Goal: Task Accomplishment & Management: Use online tool/utility

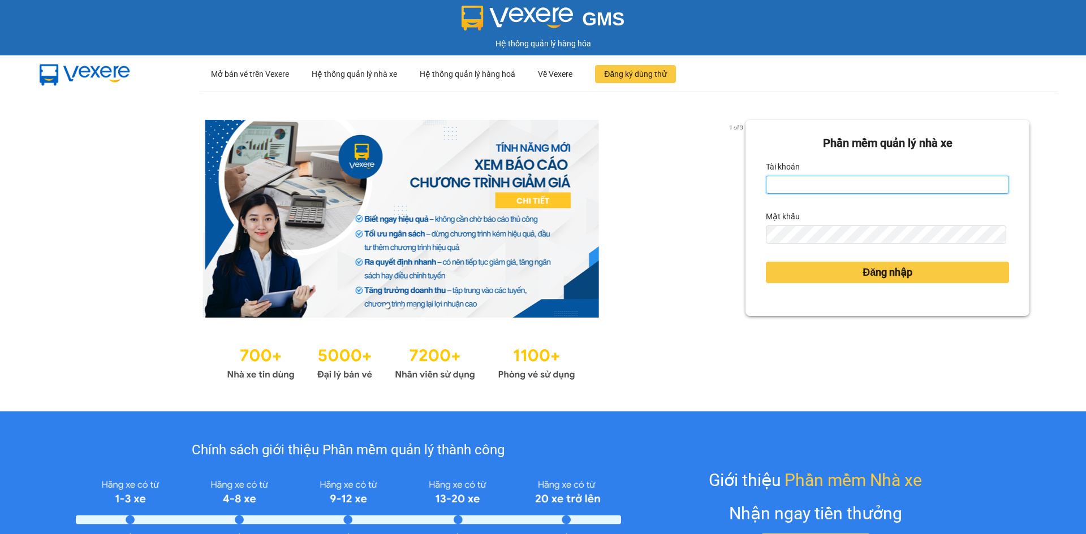
click at [793, 184] on input "Tài khoản" at bounding box center [887, 185] width 243 height 18
type input "lethimaixuan.thaibao"
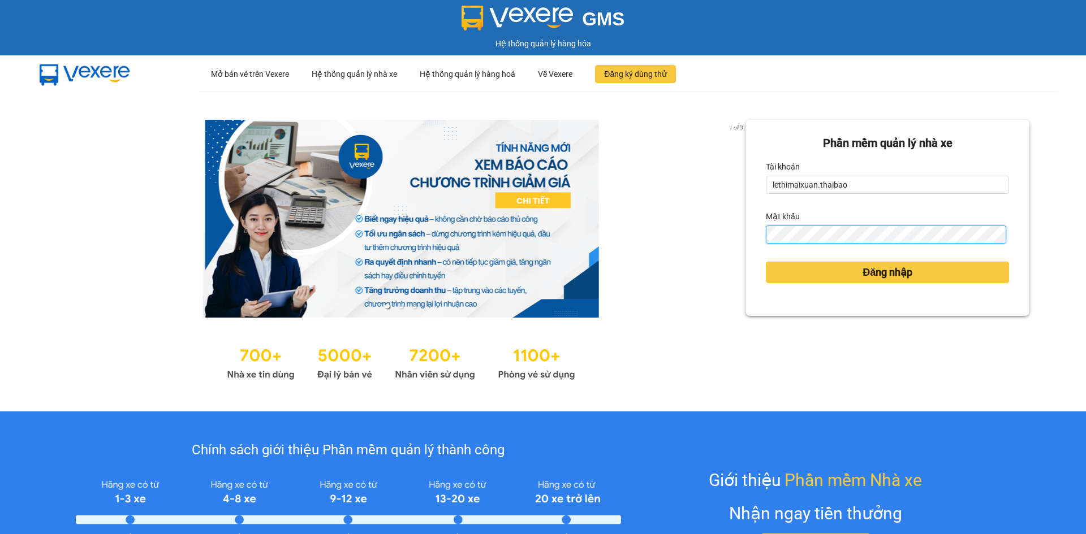
click at [766, 262] on button "Đăng nhập" at bounding box center [887, 272] width 243 height 21
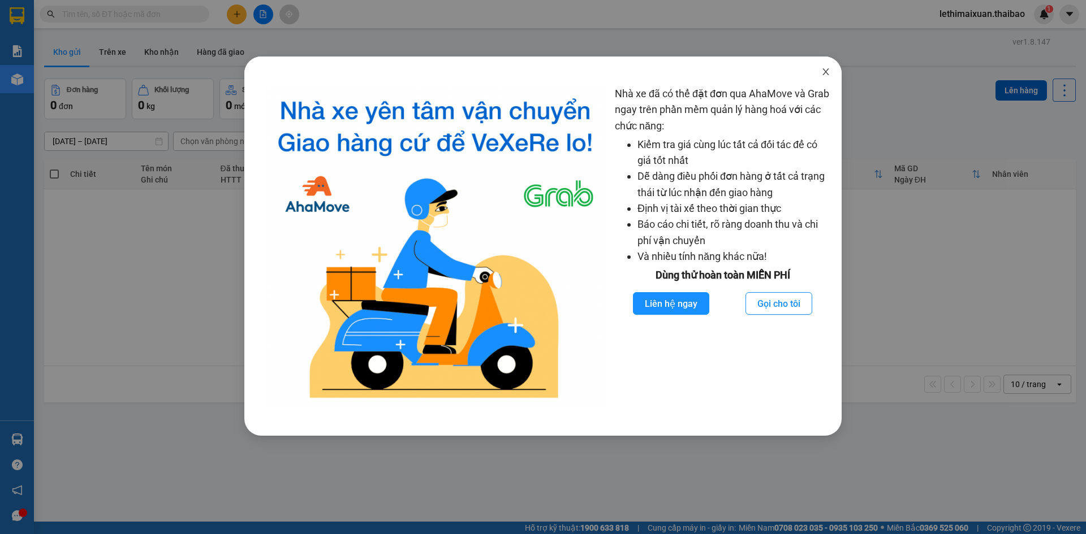
click at [829, 70] on icon "close" at bounding box center [825, 71] width 9 height 9
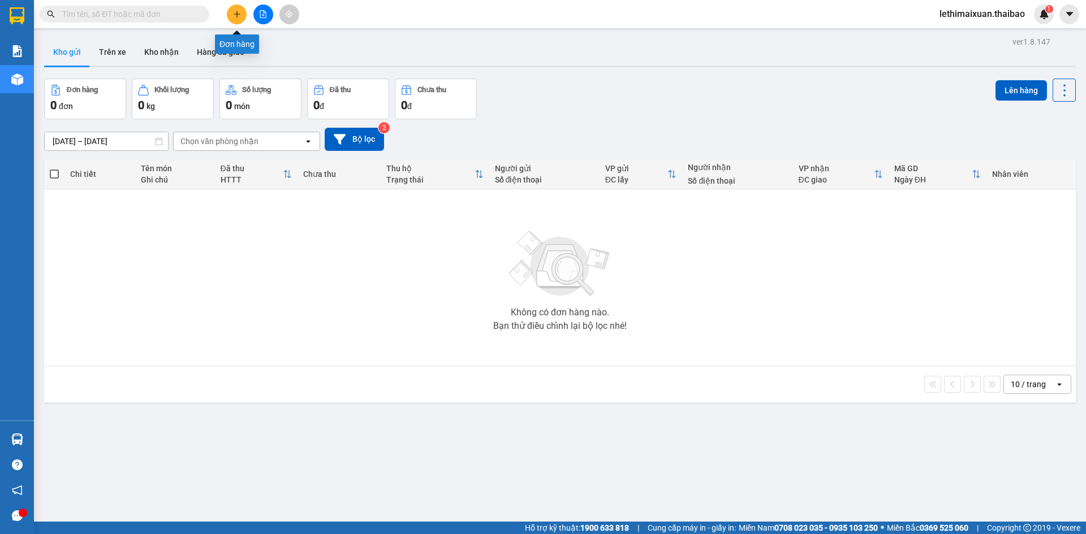
click at [234, 13] on icon "plus" at bounding box center [237, 14] width 8 height 8
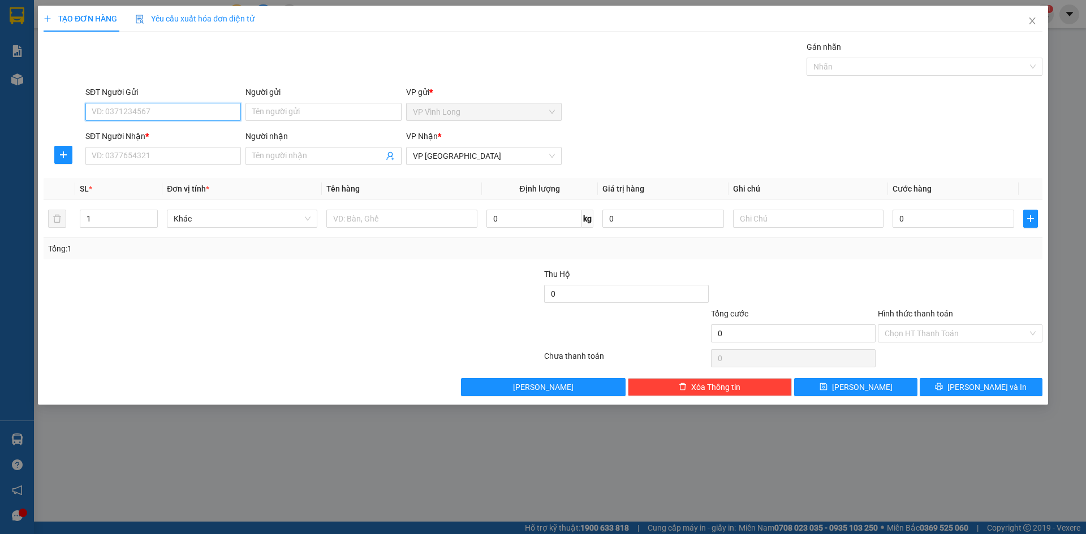
click at [148, 110] on input "SĐT Người Gửi" at bounding box center [162, 112] width 155 height 18
click at [164, 159] on input "SĐT Người Nhận *" at bounding box center [162, 156] width 155 height 18
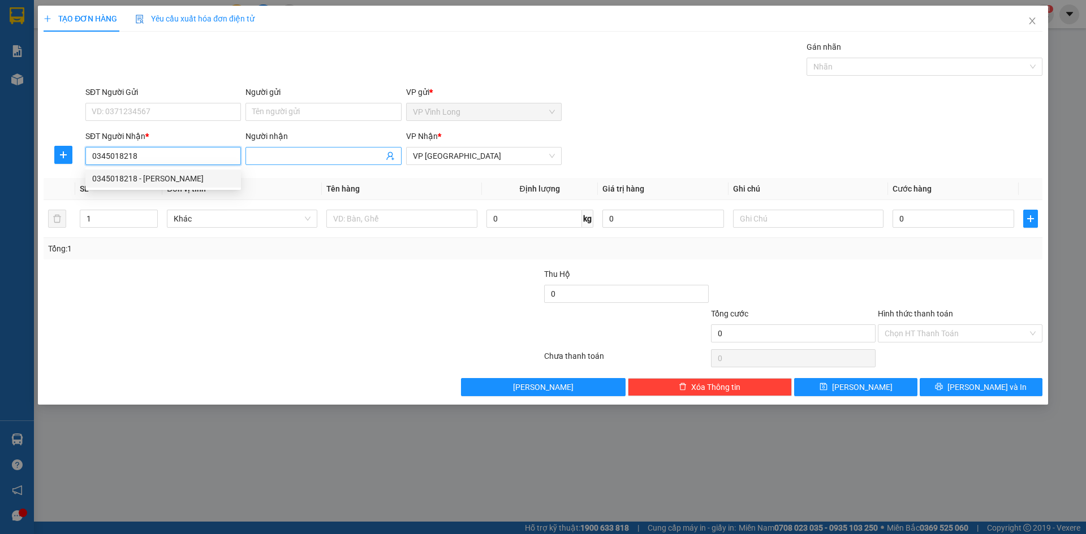
type input "0345018218"
click at [282, 157] on input "Người nhận" at bounding box center [317, 156] width 131 height 12
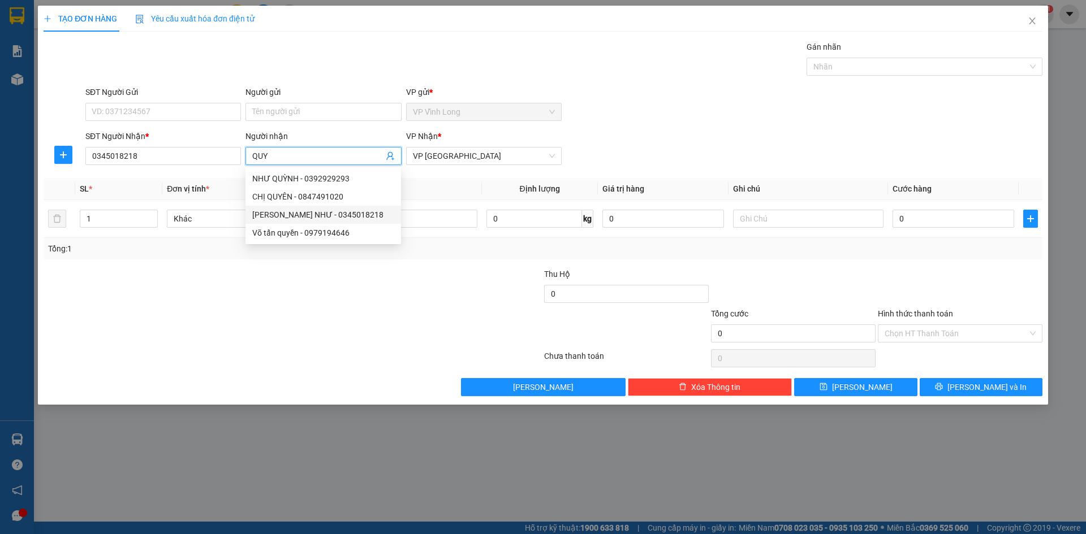
click at [322, 219] on div "[PERSON_NAME] NHƯ - 0345018218" at bounding box center [323, 215] width 142 height 12
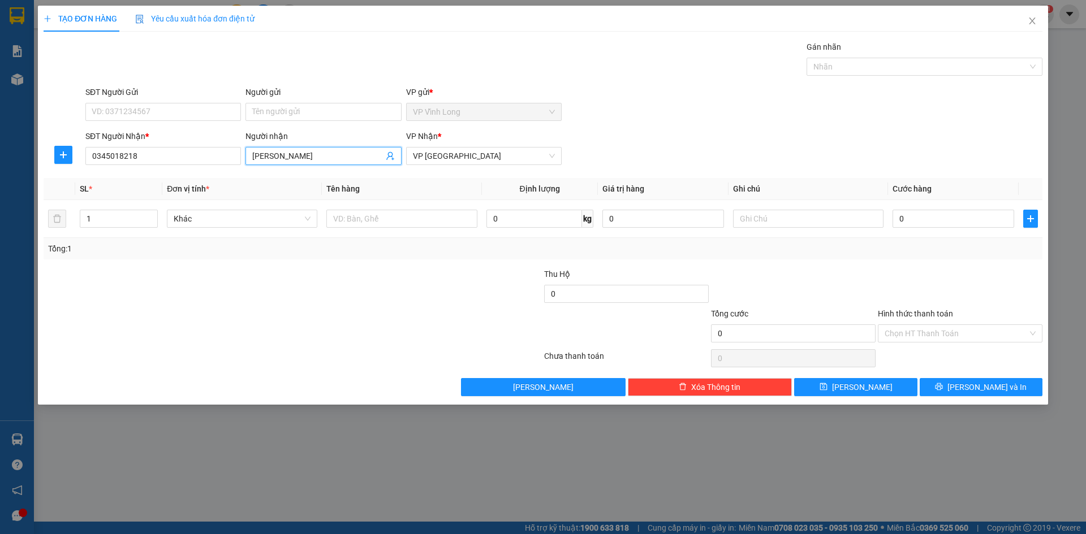
type input "[PERSON_NAME]"
click at [267, 59] on div "Gán nhãn Nhãn" at bounding box center [563, 61] width 961 height 40
click at [176, 111] on input "SĐT Người Gửi" at bounding box center [162, 112] width 155 height 18
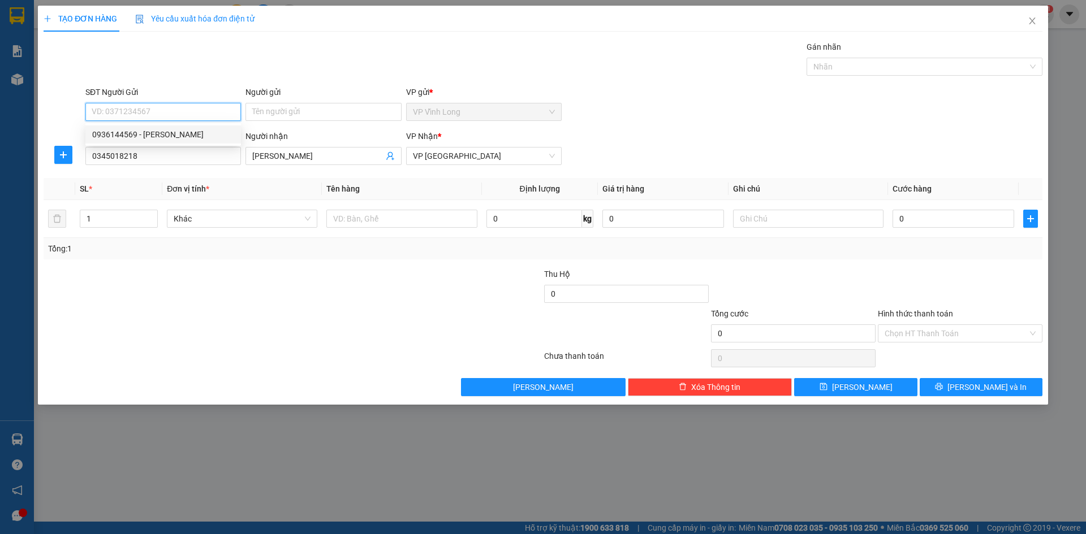
click at [172, 135] on div "0936144569 - [PERSON_NAME]" at bounding box center [163, 134] width 142 height 12
type input "0936144569"
type input "[PERSON_NAME]"
type input "20.000"
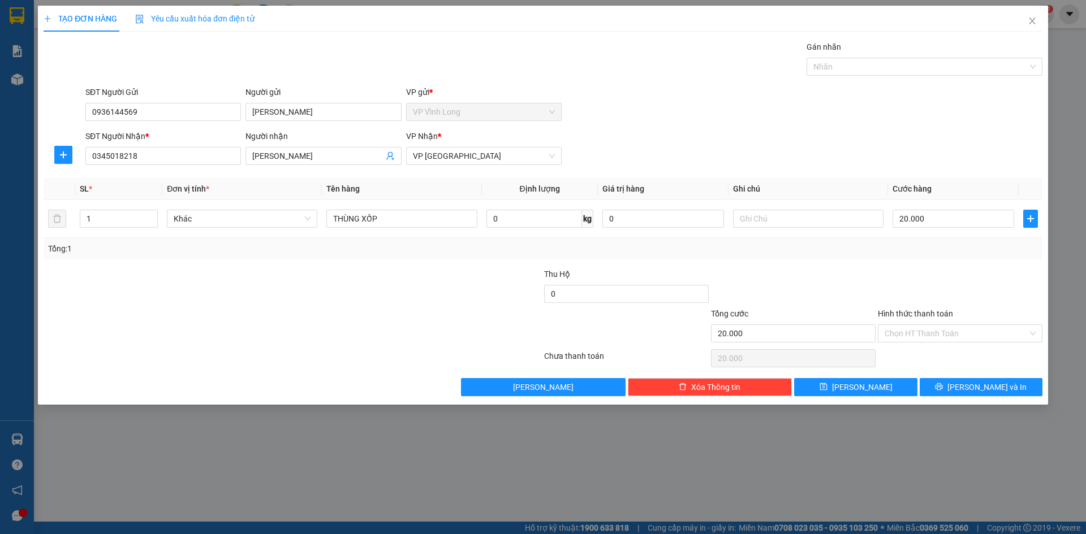
click at [389, 321] on div at bounding box center [459, 328] width 167 height 40
click at [923, 218] on input "20.000" at bounding box center [953, 219] width 122 height 18
type input "5"
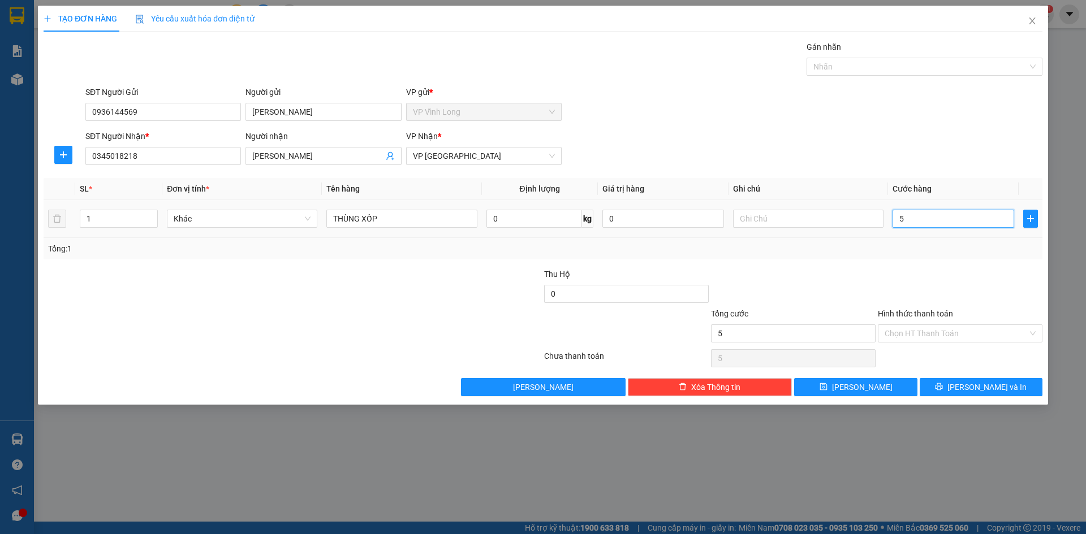
type input "50"
type input "500"
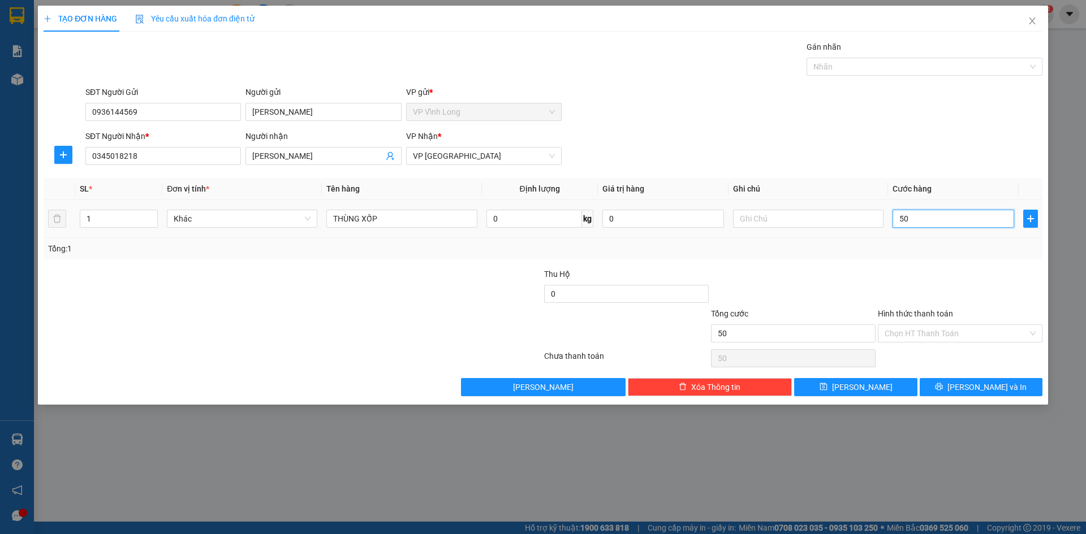
type input "500"
type input "5.000"
type input "50.000"
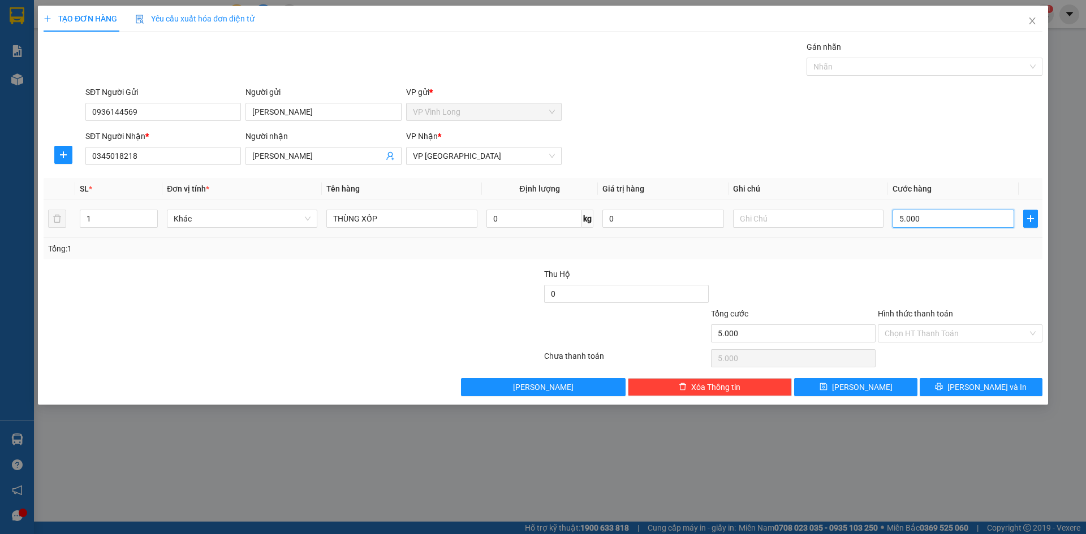
type input "50.000"
click at [917, 337] on input "Hình thức thanh toán" at bounding box center [955, 333] width 143 height 17
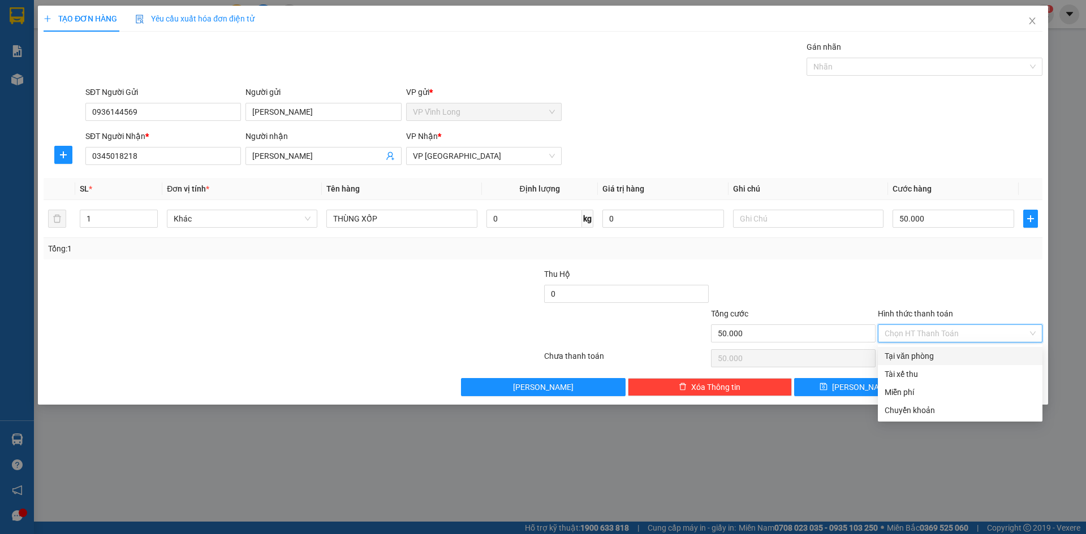
click at [921, 360] on div "Tại văn phòng" at bounding box center [959, 356] width 151 height 12
type input "0"
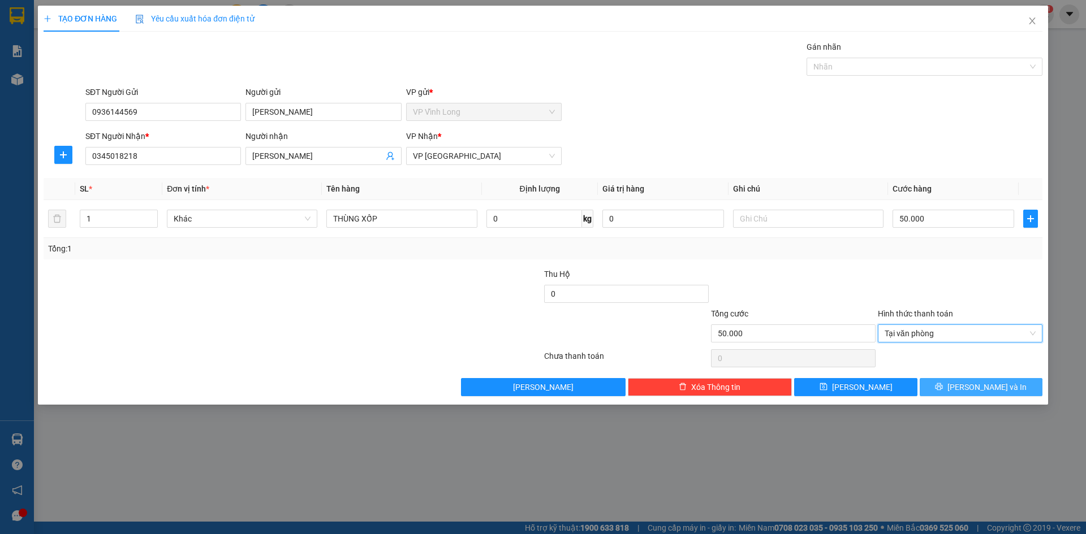
click at [969, 391] on button "[PERSON_NAME] và In" at bounding box center [980, 387] width 123 height 18
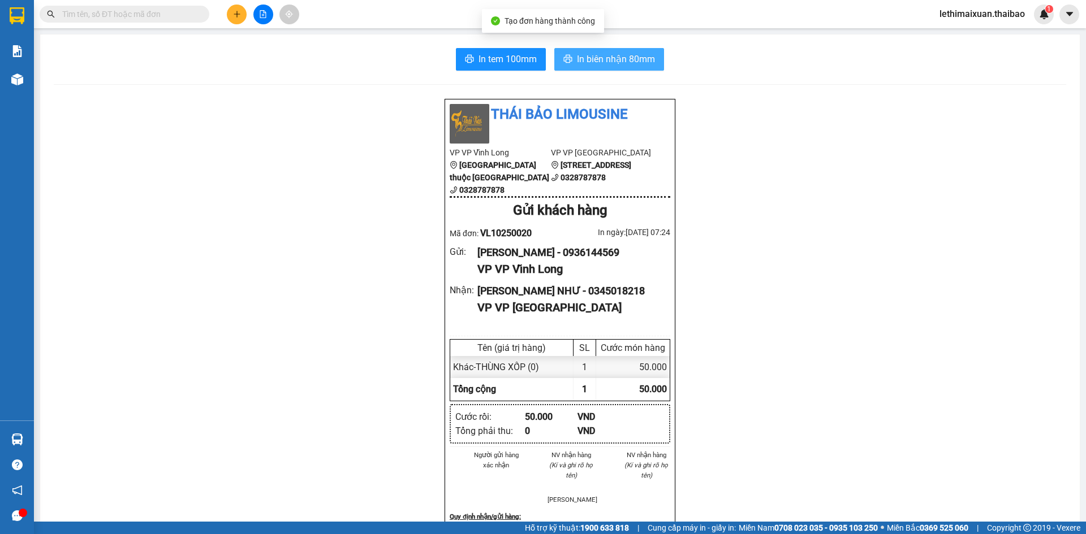
click at [585, 59] on span "In biên nhận 80mm" at bounding box center [616, 59] width 78 height 14
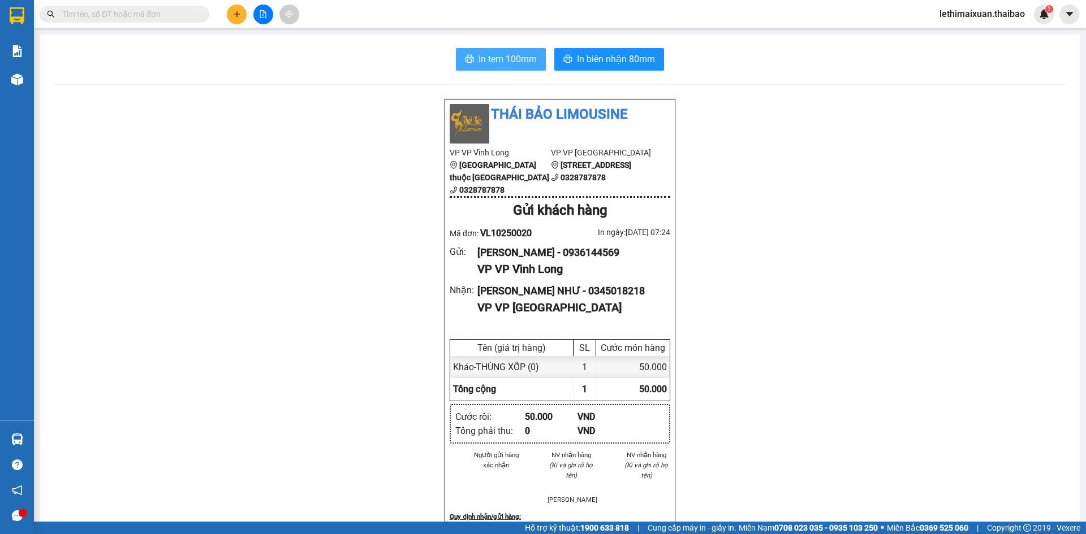
click at [512, 60] on span "In tem 100mm" at bounding box center [507, 59] width 58 height 14
click at [492, 55] on span "In tem 100mm" at bounding box center [507, 59] width 58 height 14
click at [492, 59] on span "In tem 100mm" at bounding box center [507, 59] width 58 height 14
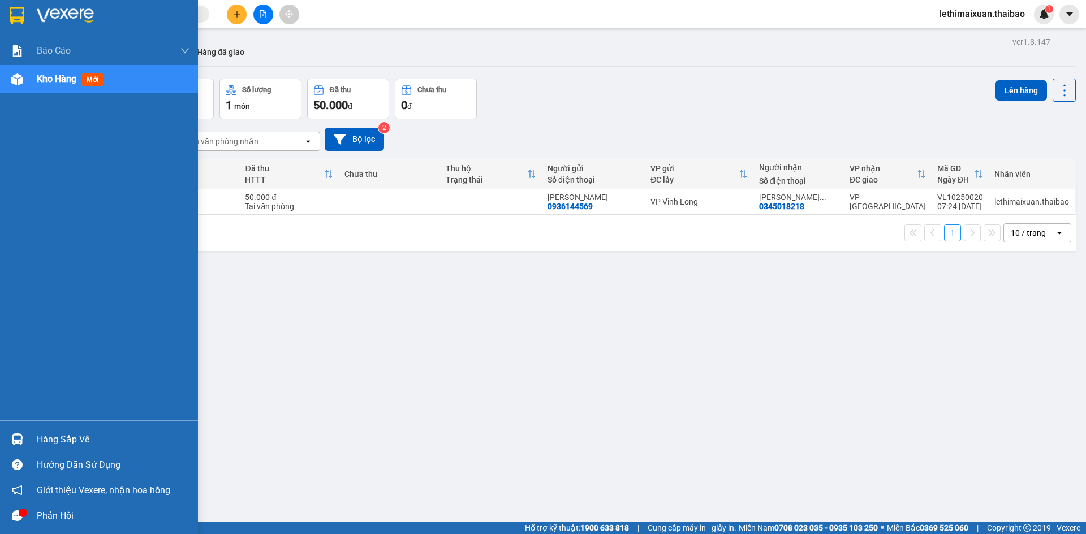
click at [52, 438] on div "Hàng sắp về" at bounding box center [113, 439] width 153 height 17
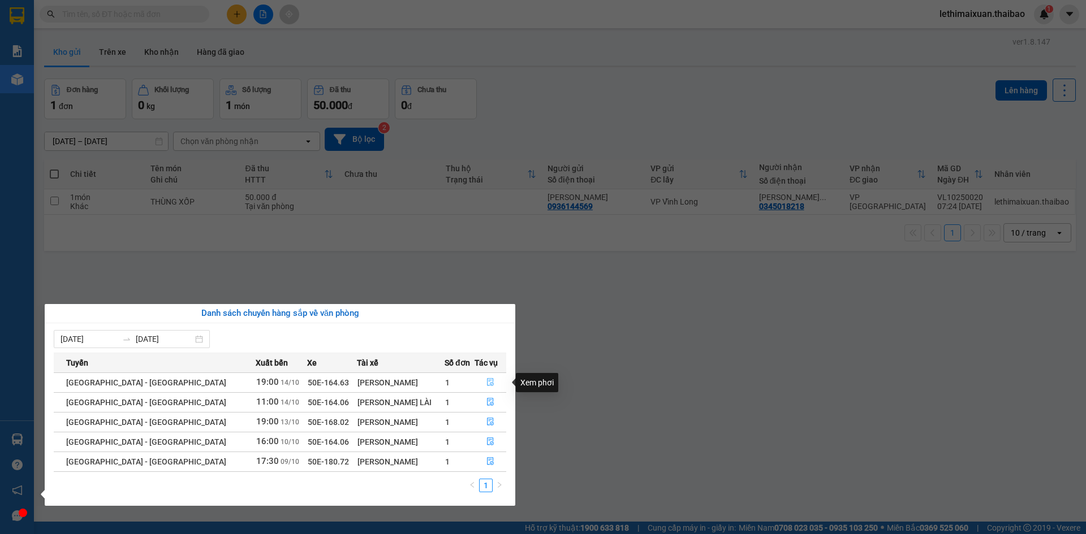
click at [486, 382] on icon "file-done" at bounding box center [490, 382] width 8 height 8
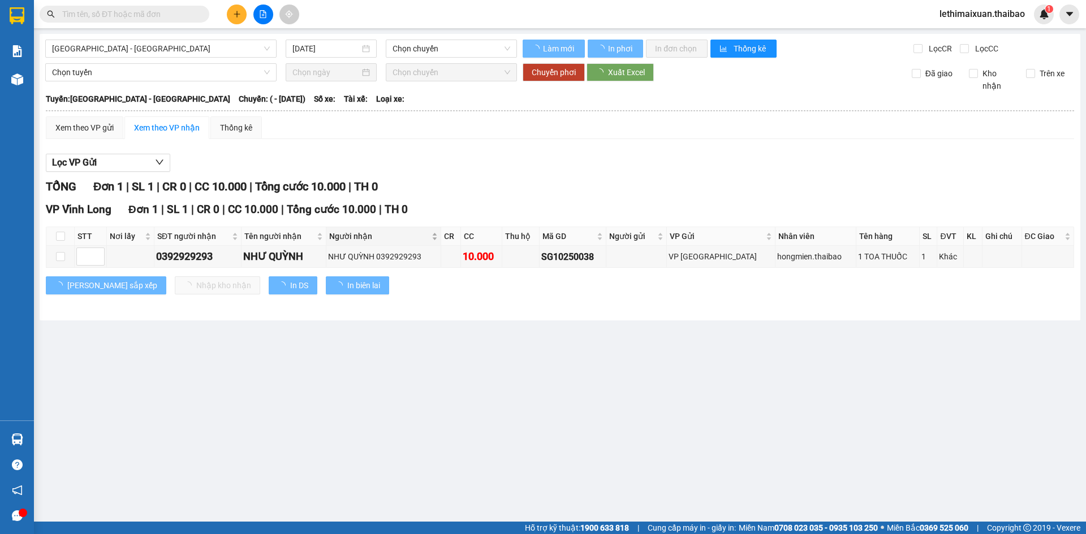
type input "14/10/2025"
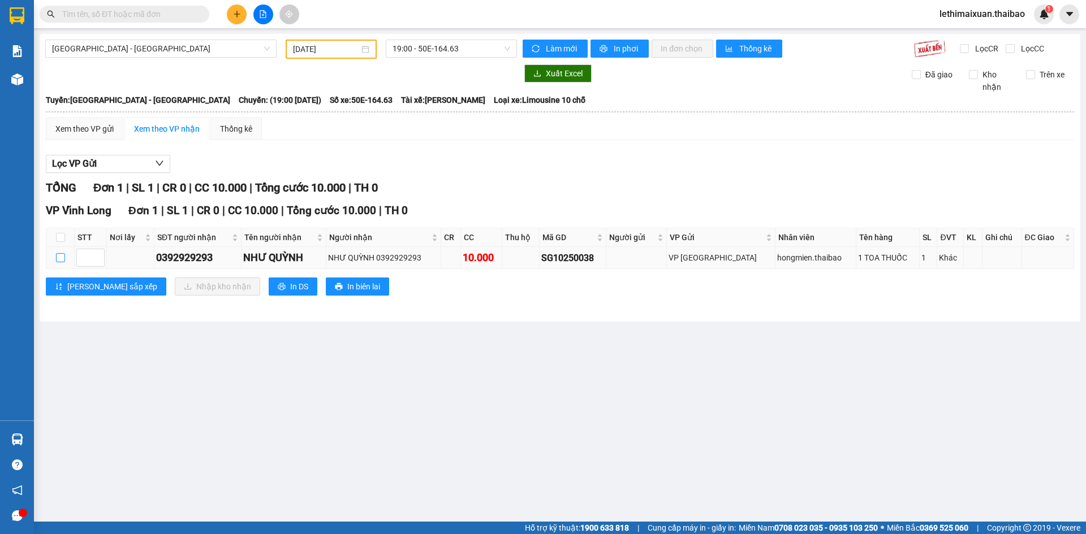
click at [64, 260] on input "checkbox" at bounding box center [60, 257] width 9 height 9
checkbox input "true"
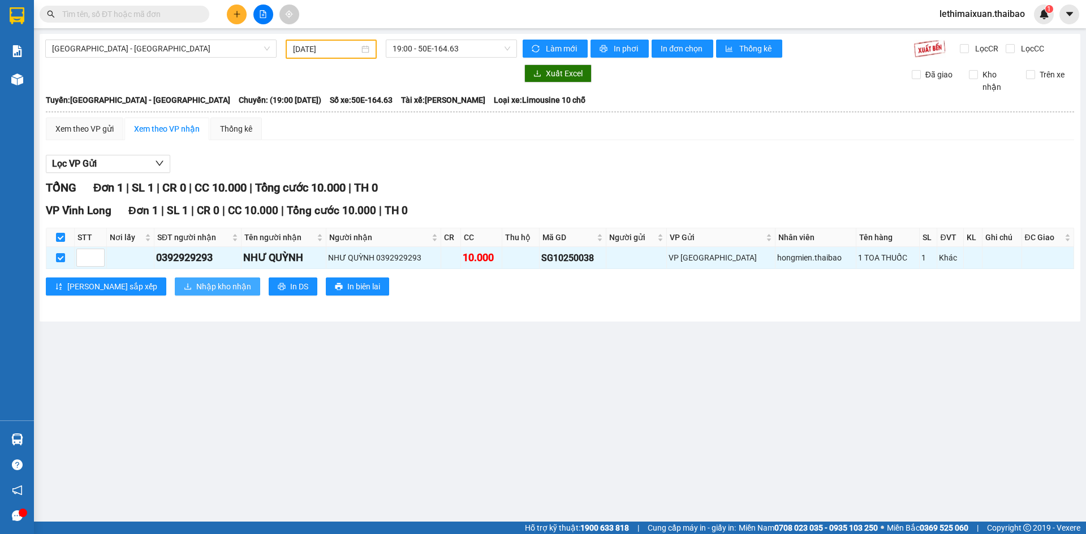
click at [196, 287] on span "Nhập kho nhận" at bounding box center [223, 286] width 55 height 12
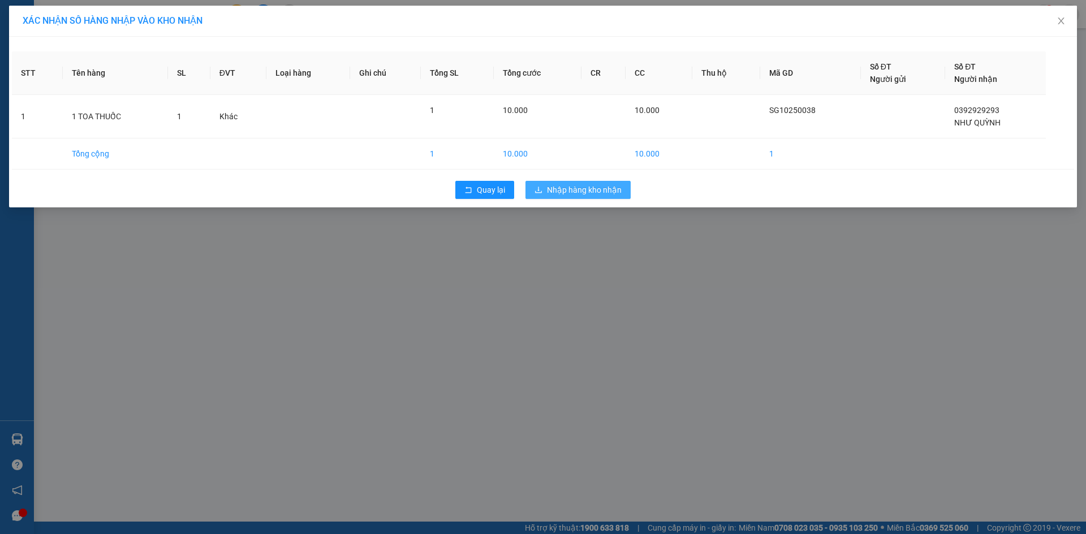
click at [608, 189] on span "Nhập hàng kho nhận" at bounding box center [584, 190] width 75 height 12
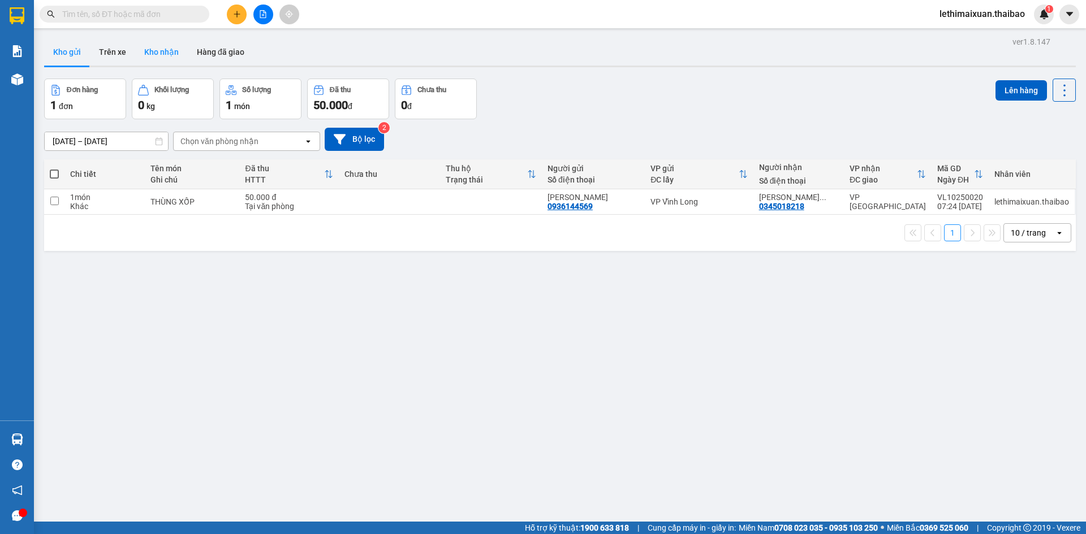
click at [162, 52] on button "Kho nhận" at bounding box center [161, 51] width 53 height 27
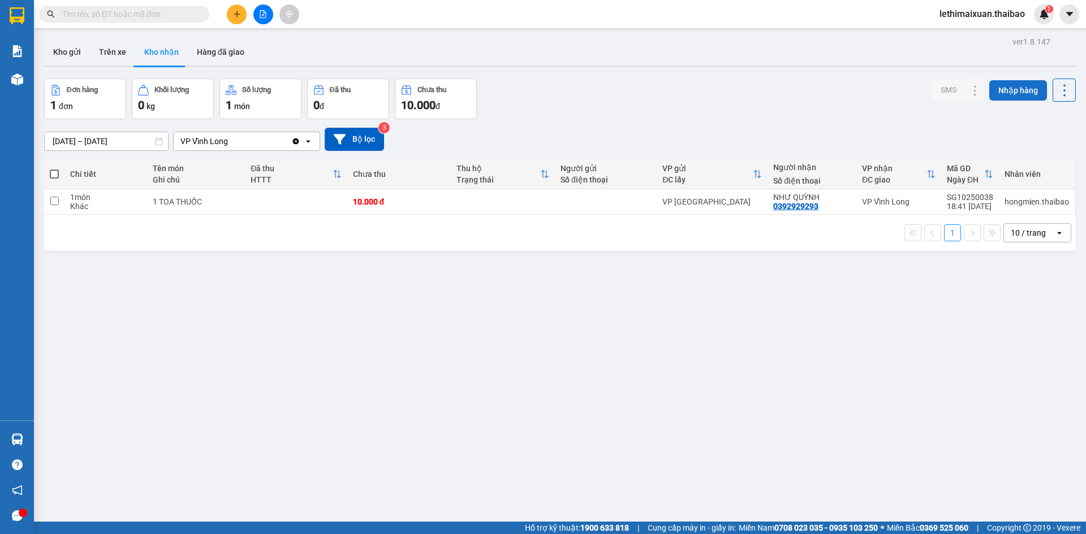
click at [1000, 91] on button "Nhập hàng" at bounding box center [1018, 90] width 58 height 20
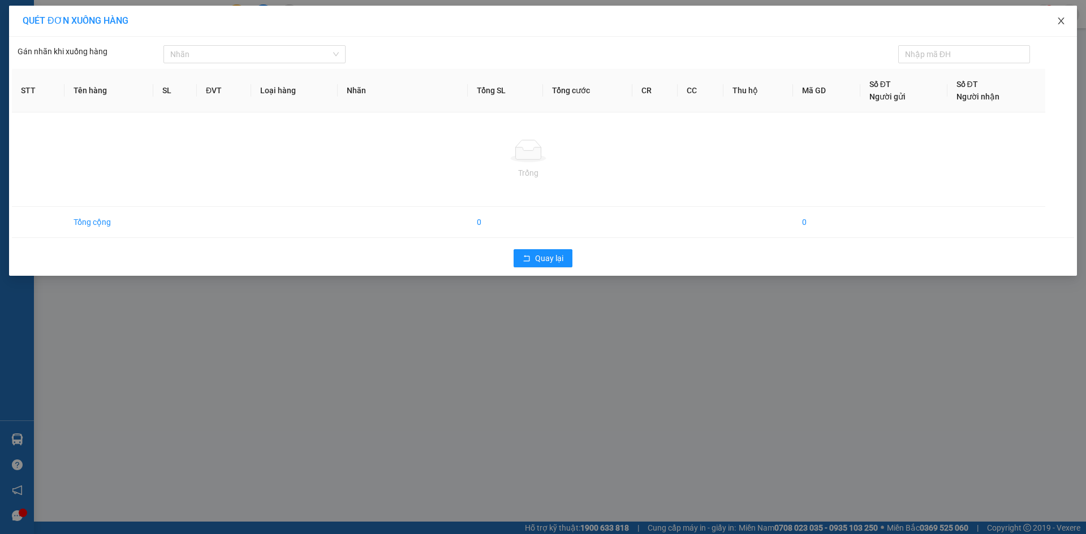
click at [1060, 20] on icon "close" at bounding box center [1060, 21] width 6 height 7
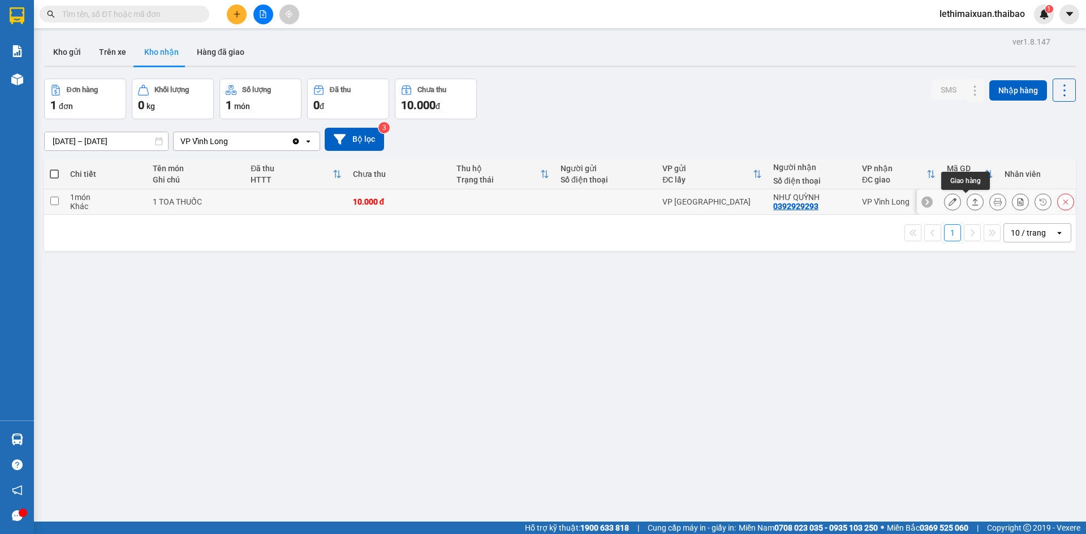
click at [971, 203] on icon at bounding box center [975, 202] width 8 height 8
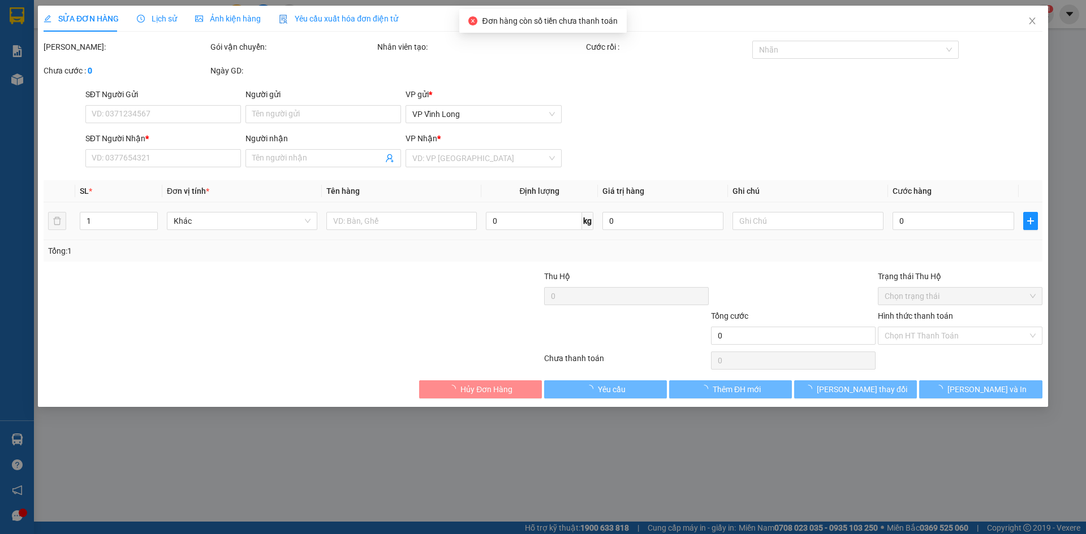
type input "0392929293"
type input "NHƯ QUỲNH"
type input "10.000"
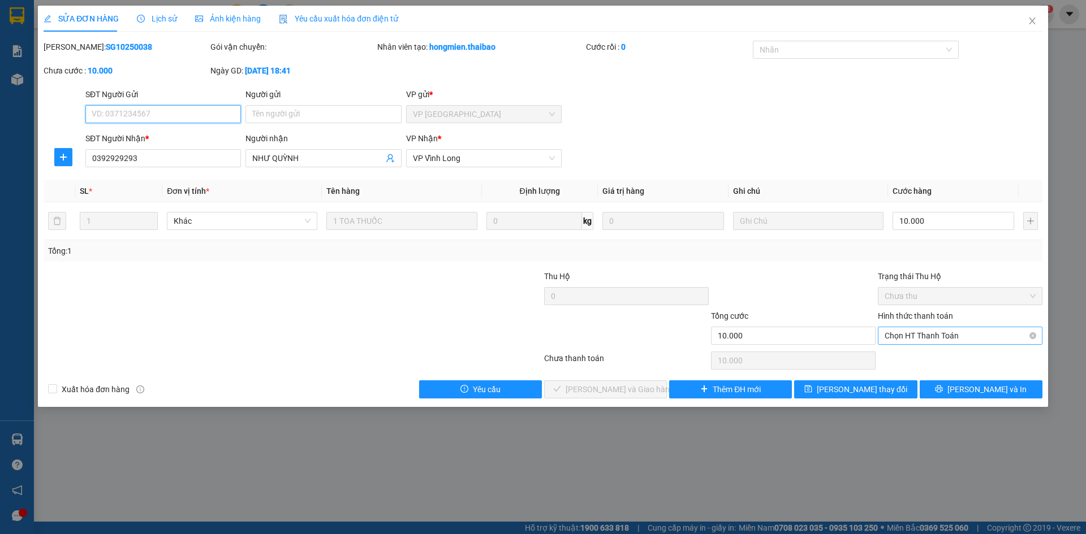
click at [923, 333] on span "Chọn HT Thanh Toán" at bounding box center [959, 335] width 151 height 17
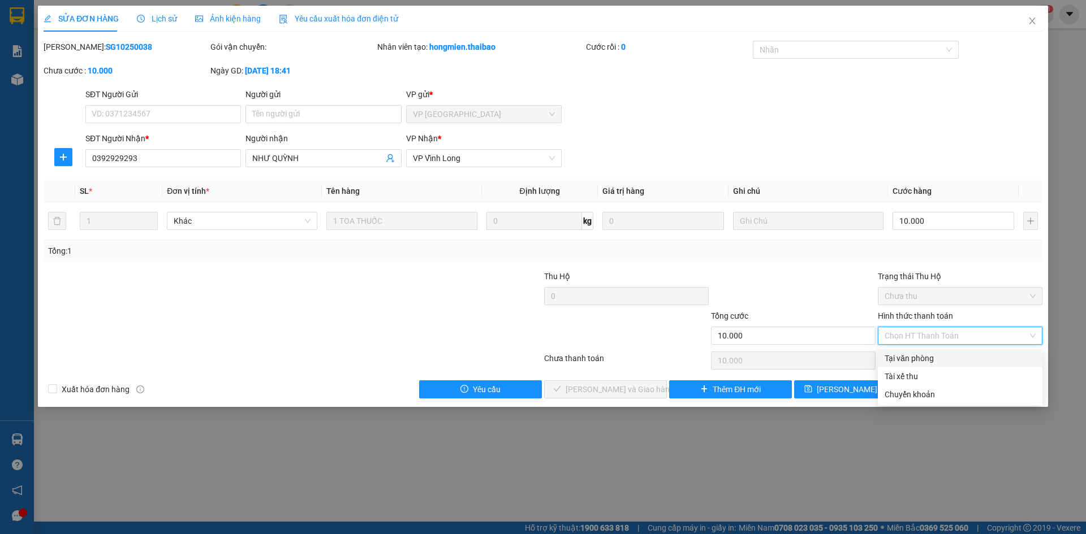
click at [915, 358] on div "Tại văn phòng" at bounding box center [959, 358] width 151 height 12
type input "0"
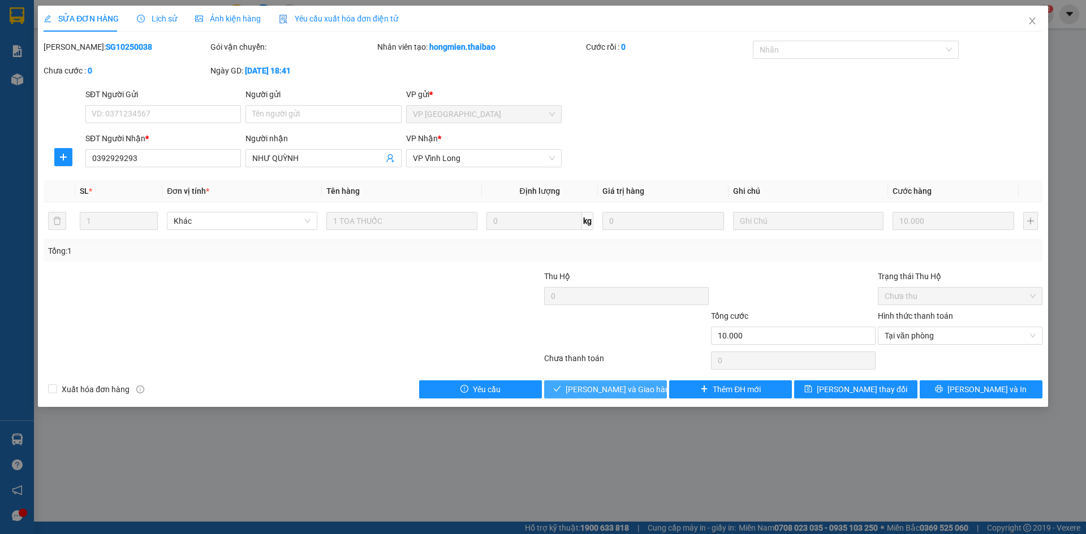
click at [629, 393] on span "Lưu và Giao hàng" at bounding box center [619, 389] width 109 height 12
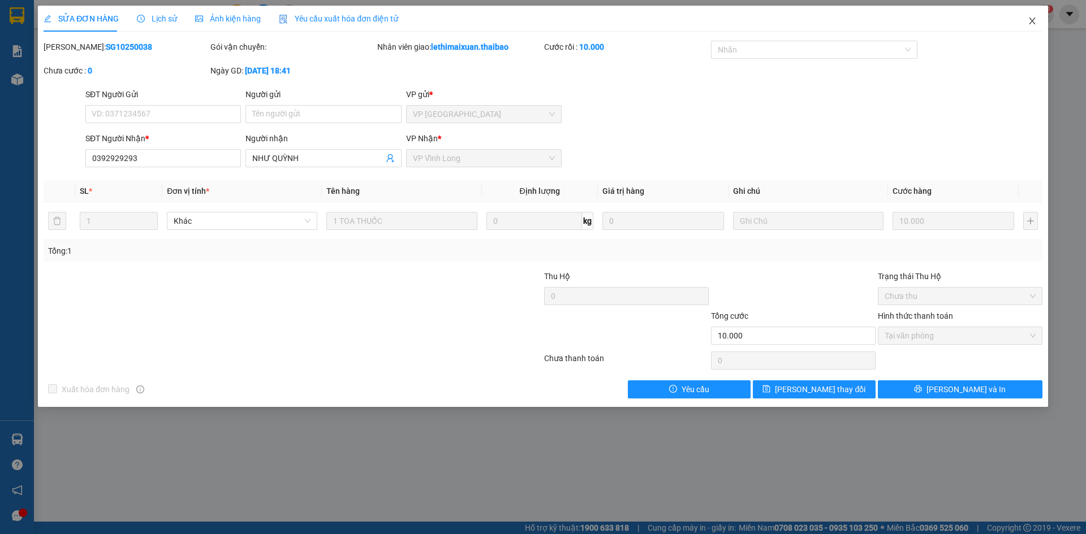
click at [1030, 18] on icon "close" at bounding box center [1031, 20] width 9 height 9
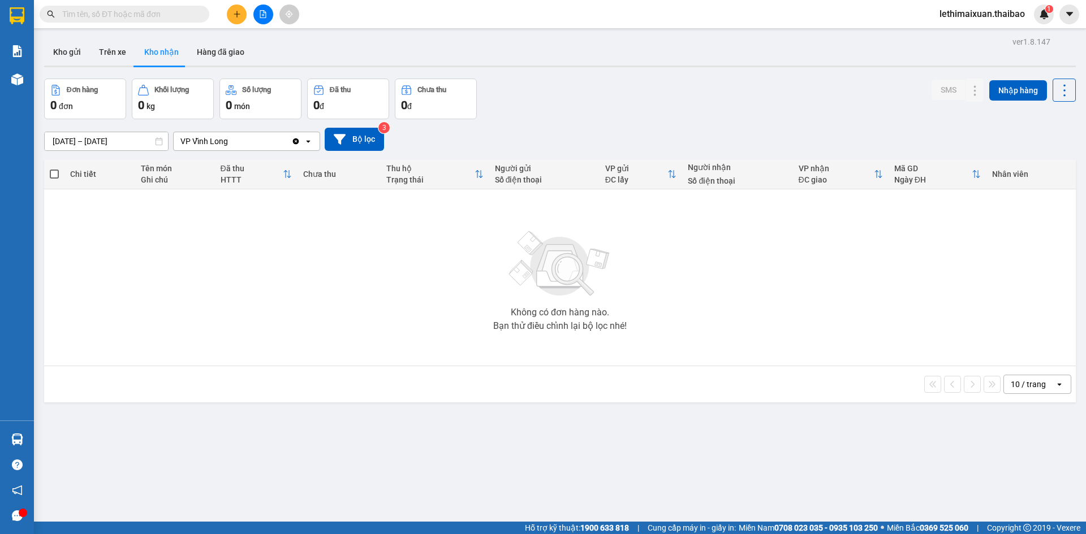
click at [385, 296] on div "Không có đơn hàng nào. Bạn thử điều chỉnh lại bộ lọc nhé!" at bounding box center [560, 278] width 1020 height 170
click at [103, 52] on button "Trên xe" at bounding box center [112, 51] width 45 height 27
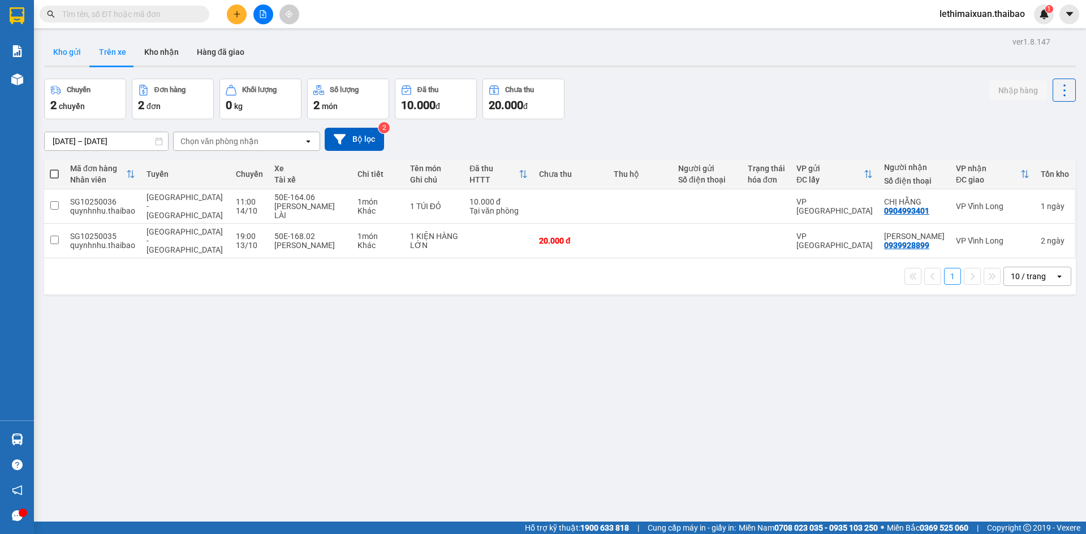
click at [72, 54] on button "Kho gửi" at bounding box center [67, 51] width 46 height 27
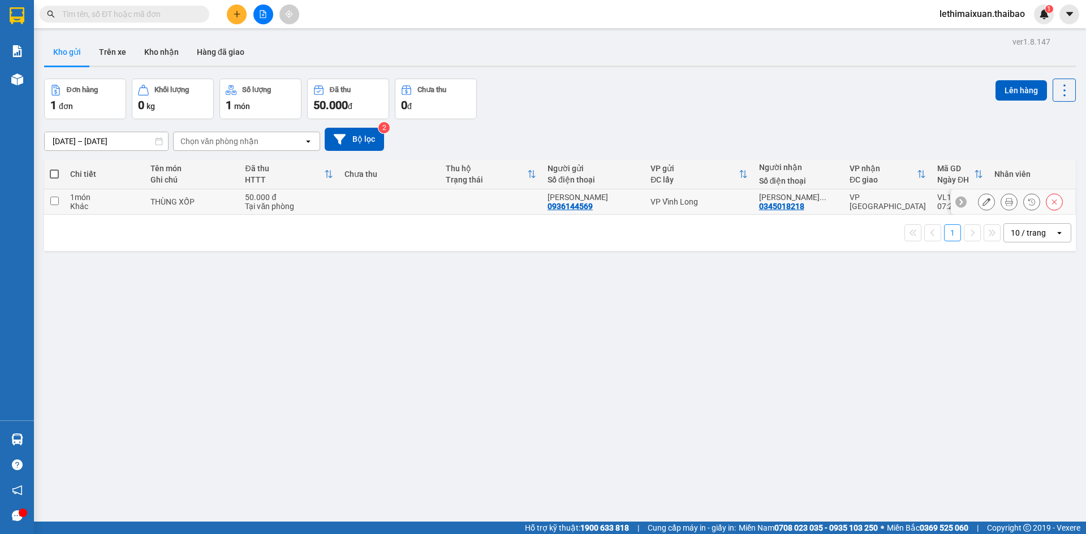
click at [55, 198] on input "checkbox" at bounding box center [54, 201] width 8 height 8
checkbox input "true"
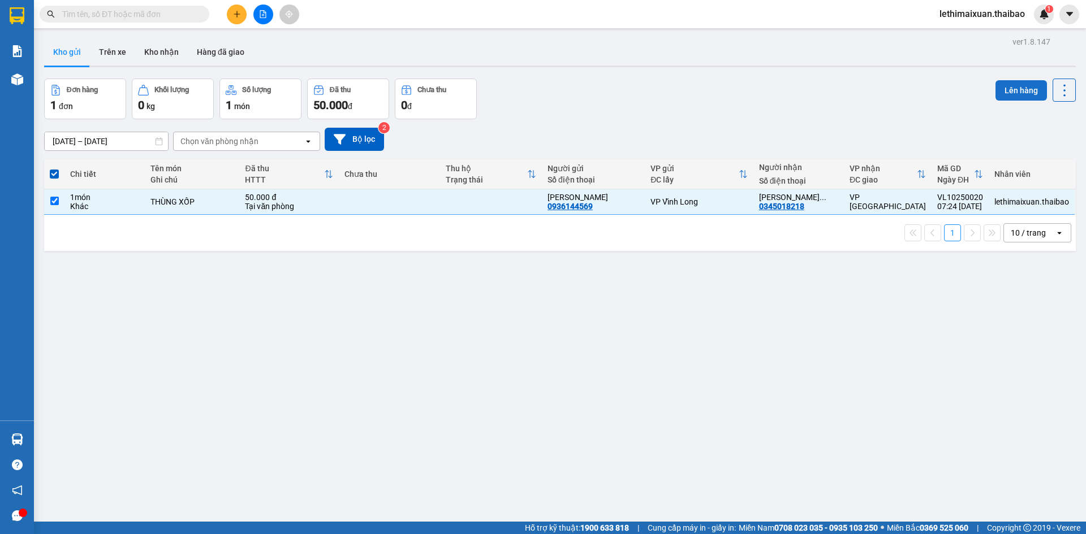
click at [1018, 88] on button "Lên hàng" at bounding box center [1020, 90] width 51 height 20
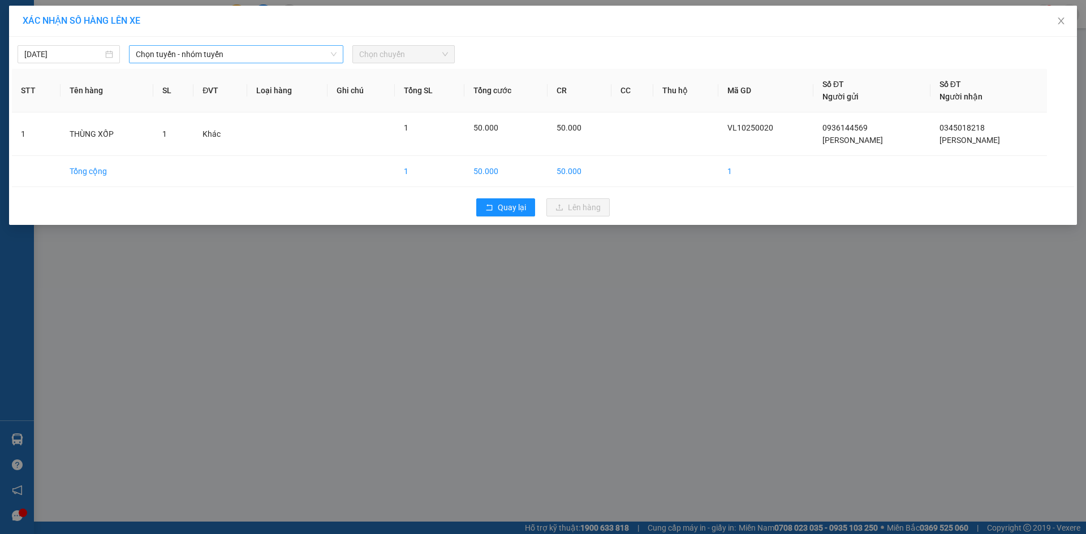
click at [281, 56] on span "Chọn tuyến - nhóm tuyến" at bounding box center [236, 54] width 201 height 17
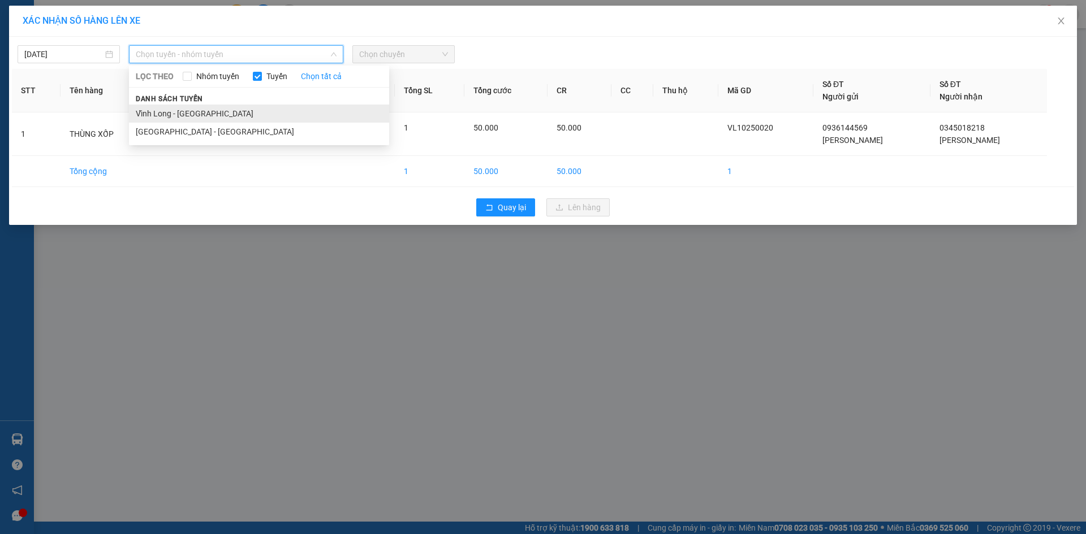
click at [202, 114] on li "Vĩnh Long - Sài Gòn" at bounding box center [259, 114] width 260 height 18
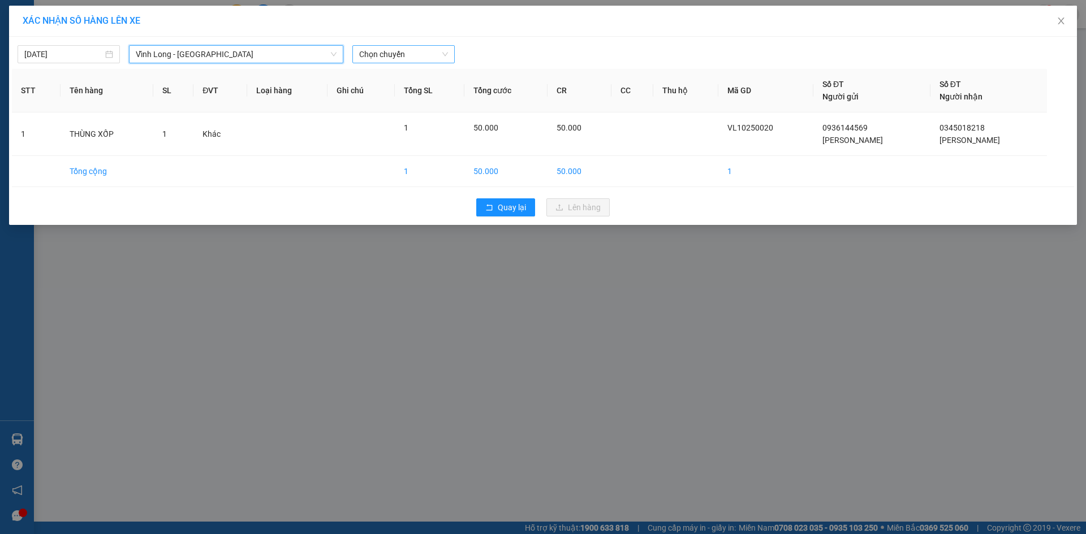
click at [372, 59] on span "Chọn chuyến" at bounding box center [403, 54] width 89 height 17
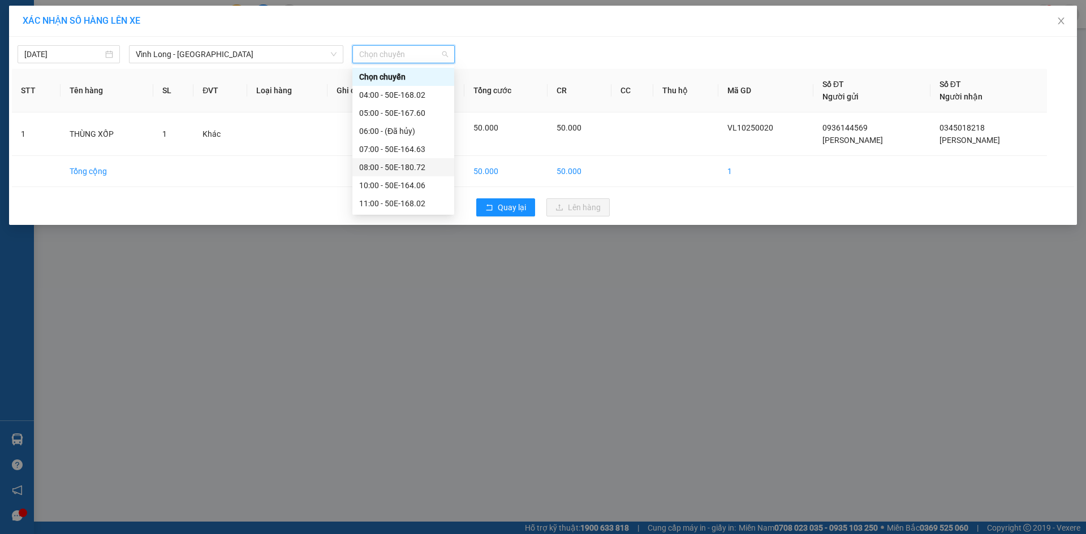
click at [410, 168] on div "08:00 - 50E-180.72" at bounding box center [403, 167] width 88 height 12
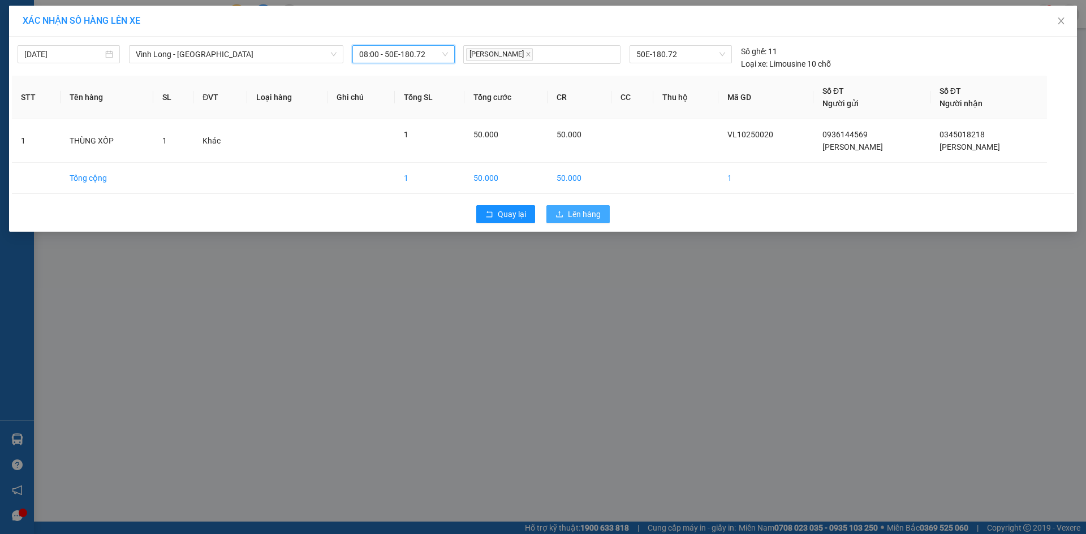
click at [580, 217] on span "Lên hàng" at bounding box center [584, 214] width 33 height 12
